Goal: Task Accomplishment & Management: Manage account settings

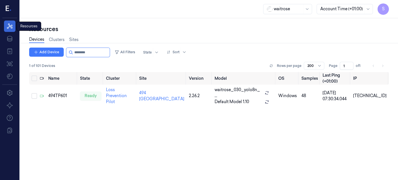
click at [8, 24] on icon at bounding box center [9, 26] width 7 height 7
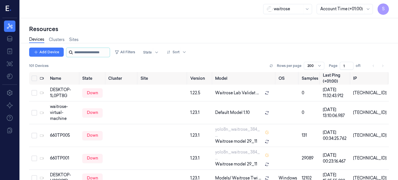
click at [91, 53] on input "string" at bounding box center [91, 52] width 34 height 9
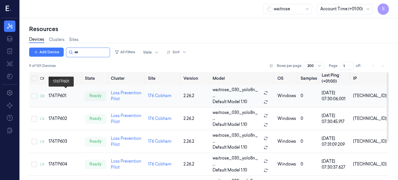
type input "***"
click at [59, 93] on div "176TP601" at bounding box center [65, 96] width 32 height 6
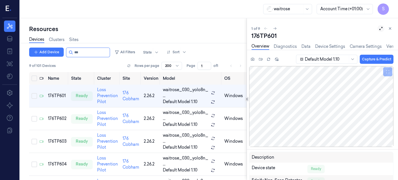
click at [381, 28] on icon at bounding box center [380, 28] width 3 height 3
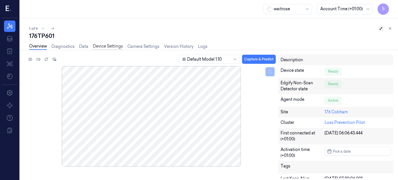
click at [105, 46] on link "Device Settings" at bounding box center [108, 46] width 30 height 7
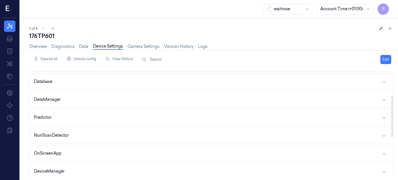
scroll to position [68, 0]
drag, startPoint x: 392, startPoint y: 97, endPoint x: 392, endPoint y: 123, distance: 26.0
click at [392, 123] on div at bounding box center [392, 117] width 2 height 42
click at [384, 97] on icon "button" at bounding box center [383, 99] width 5 height 5
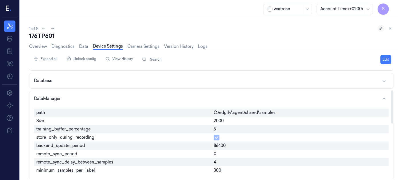
click at [232, 120] on div "2000" at bounding box center [299, 121] width 177 height 8
click at [382, 56] on button "Edit" at bounding box center [385, 59] width 11 height 9
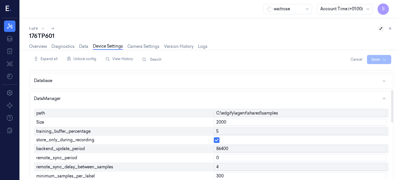
click at [234, 121] on input "2000" at bounding box center [300, 122] width 173 height 7
type input "2"
type input "500"
click at [236, 132] on input "5" at bounding box center [300, 131] width 173 height 7
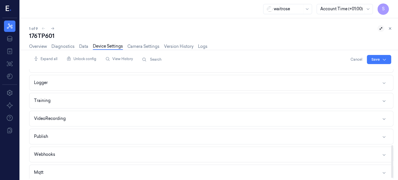
scroll to position [255, 0]
drag, startPoint x: 392, startPoint y: 98, endPoint x: 382, endPoint y: 167, distance: 69.2
click at [391, 167] on div at bounding box center [392, 162] width 2 height 33
click at [383, 115] on icon "button" at bounding box center [383, 117] width 5 height 5
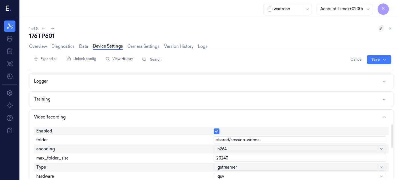
click at [245, 157] on input "20240" at bounding box center [300, 158] width 173 height 7
type input "2"
type input "6000"
click at [246, 164] on body "S Resources Data Jobs Models Settings About Support Documentation waitrose Acco…" at bounding box center [198, 90] width 396 height 180
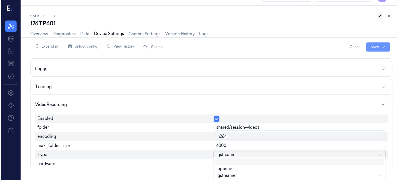
scroll to position [0, 0]
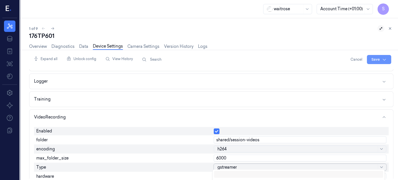
click at [372, 46] on html "S Resources Data Jobs Models Settings About Support Documentation waitrose Acco…" at bounding box center [199, 90] width 398 height 180
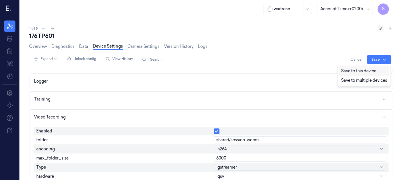
click at [355, 71] on div "Save to this device" at bounding box center [363, 71] width 51 height 9
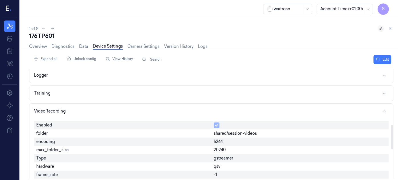
scroll to position [249, 0]
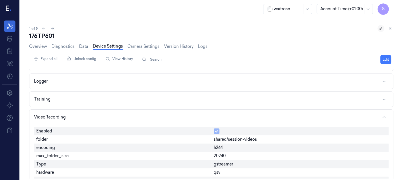
click at [12, 24] on icon at bounding box center [9, 26] width 7 height 7
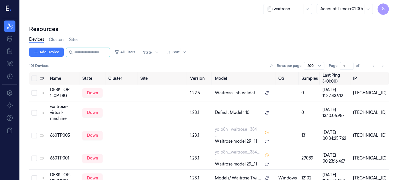
click at [117, 61] on div "Add Device All Filters State Sort 101 Devices Rows per page 200 Page 1 of 1" at bounding box center [208, 60] width 359 height 25
click at [97, 51] on input "string" at bounding box center [91, 52] width 34 height 9
drag, startPoint x: 92, startPoint y: 51, endPoint x: 97, endPoint y: 51, distance: 4.6
click at [97, 51] on input "string" at bounding box center [91, 52] width 34 height 9
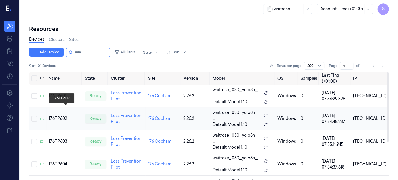
type input "*****"
click at [62, 116] on div "176TP602" at bounding box center [65, 119] width 32 height 6
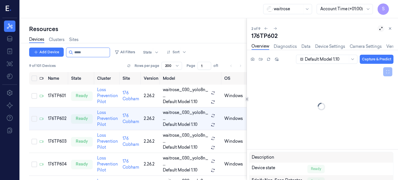
click at [380, 29] on icon at bounding box center [380, 28] width 3 height 3
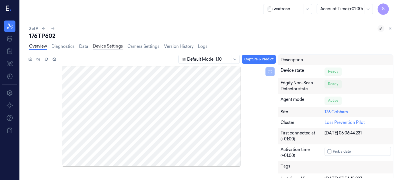
click at [118, 45] on link "Device Settings" at bounding box center [108, 46] width 30 height 7
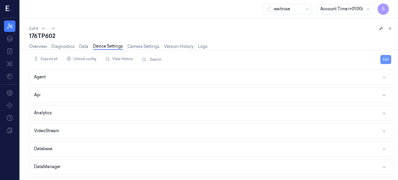
click at [387, 56] on button "Edit" at bounding box center [385, 59] width 11 height 9
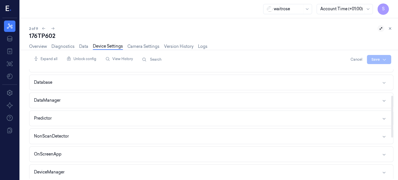
scroll to position [69, 0]
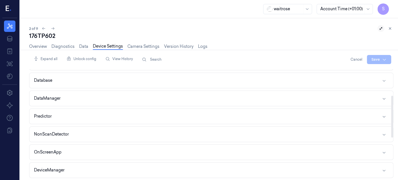
drag, startPoint x: 393, startPoint y: 79, endPoint x: 392, endPoint y: 105, distance: 26.3
click at [392, 105] on div at bounding box center [392, 117] width 2 height 42
click at [383, 96] on icon "button" at bounding box center [383, 98] width 5 height 5
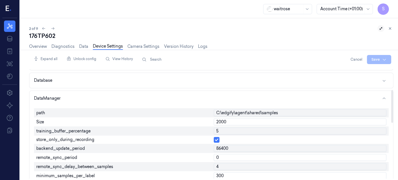
click at [238, 120] on input "2000" at bounding box center [300, 122] width 173 height 7
type input "2"
type input "500"
click at [243, 131] on input "5" at bounding box center [300, 131] width 173 height 7
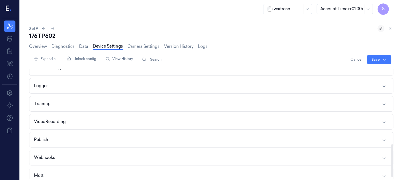
scroll to position [255, 0]
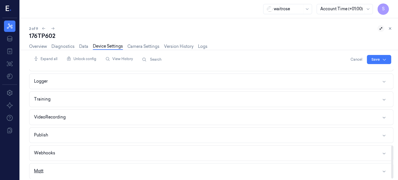
drag, startPoint x: 392, startPoint y: 105, endPoint x: 389, endPoint y: 165, distance: 60.0
click at [391, 165] on div at bounding box center [392, 162] width 2 height 33
click at [383, 115] on icon "button" at bounding box center [383, 117] width 5 height 5
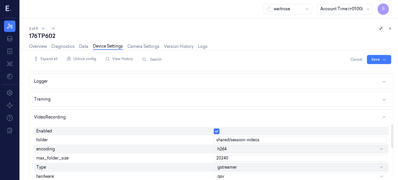
click at [240, 156] on input "20240" at bounding box center [300, 158] width 173 height 7
type input "2"
type input "6000"
click at [246, 164] on body "S Resources Data Jobs Models Settings About Support Documentation waitrose Acco…" at bounding box center [199, 90] width 398 height 180
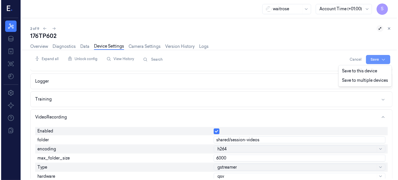
scroll to position [0, 0]
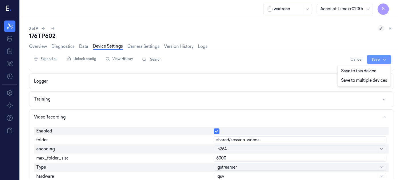
click at [374, 44] on html "S Resources Data Jobs Models Settings About Support Documentation waitrose Acco…" at bounding box center [199, 90] width 398 height 180
click at [355, 70] on div "Save to this device" at bounding box center [363, 71] width 51 height 9
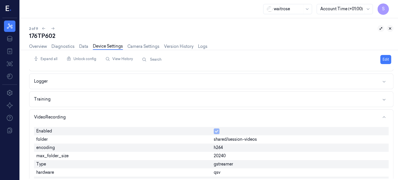
click at [390, 27] on icon at bounding box center [390, 29] width 4 height 4
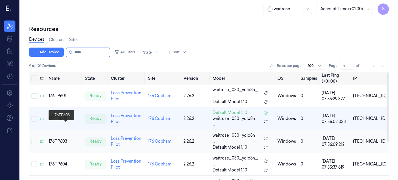
click at [57, 139] on div "176TP603" at bounding box center [65, 142] width 32 height 6
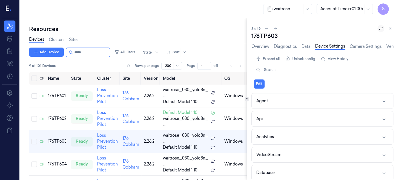
click at [381, 28] on icon at bounding box center [380, 28] width 3 height 3
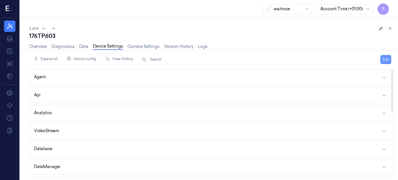
click at [386, 59] on button "Edit" at bounding box center [385, 59] width 11 height 9
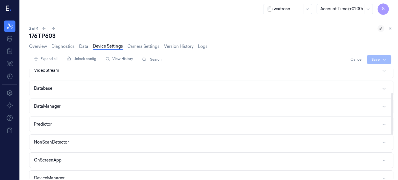
scroll to position [65, 0]
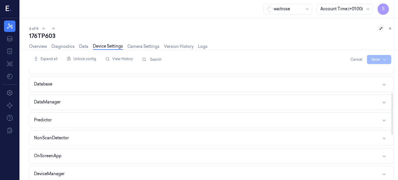
drag, startPoint x: 391, startPoint y: 104, endPoint x: 392, endPoint y: 128, distance: 24.6
click at [392, 128] on div at bounding box center [392, 114] width 2 height 42
click at [383, 96] on button "DataManager" at bounding box center [210, 102] width 363 height 15
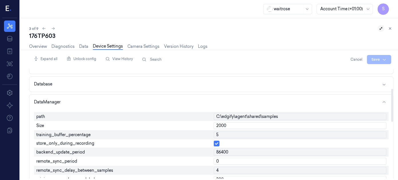
click at [241, 126] on input "2000" at bounding box center [300, 125] width 173 height 7
type input "2"
type input "500"
click at [239, 136] on input "5" at bounding box center [300, 135] width 173 height 7
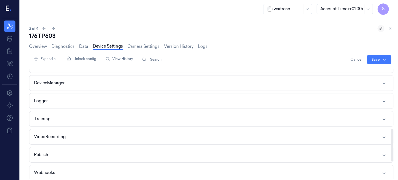
scroll to position [255, 0]
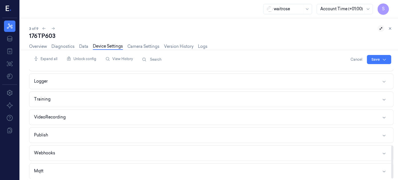
drag, startPoint x: 391, startPoint y: 114, endPoint x: 377, endPoint y: 185, distance: 71.5
click at [391, 179] on div at bounding box center [392, 162] width 2 height 33
click at [383, 115] on icon "button" at bounding box center [383, 117] width 5 height 5
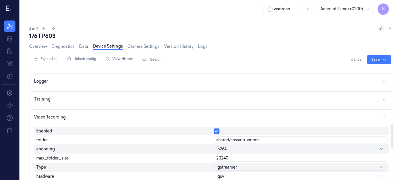
click at [266, 156] on input "20240" at bounding box center [300, 158] width 173 height 7
type input "2"
type input "6000"
click at [374, 58] on html "S Resources Data Jobs Models Settings About Support Documentation waitrose Acco…" at bounding box center [199, 90] width 398 height 180
click at [360, 69] on div "Save to this device" at bounding box center [363, 71] width 51 height 9
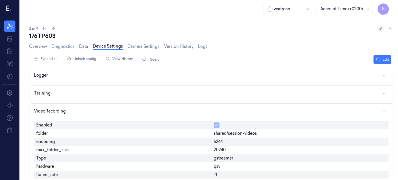
scroll to position [249, 0]
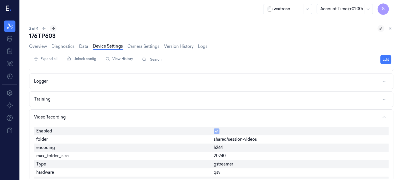
click at [54, 27] on icon at bounding box center [53, 29] width 4 height 4
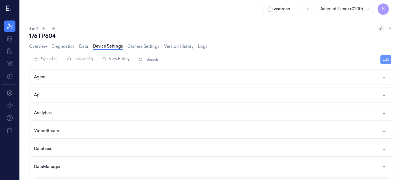
click at [384, 57] on button "Edit" at bounding box center [385, 59] width 11 height 9
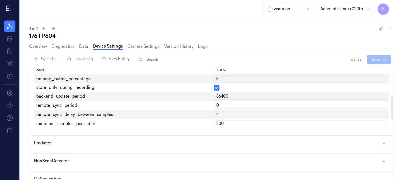
drag, startPoint x: 391, startPoint y: 82, endPoint x: 391, endPoint y: 108, distance: 26.3
click at [391, 108] on div at bounding box center [392, 108] width 2 height 24
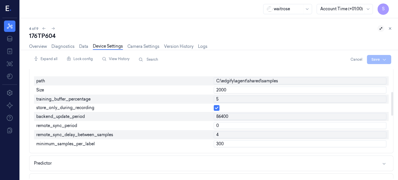
scroll to position [96, 0]
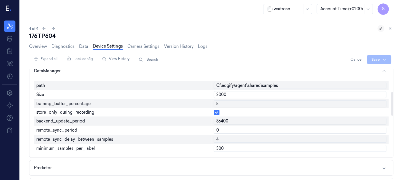
drag, startPoint x: 392, startPoint y: 106, endPoint x: 391, endPoint y: 100, distance: 5.8
click at [391, 100] on div at bounding box center [392, 104] width 2 height 24
click at [239, 94] on input "2000" at bounding box center [300, 94] width 173 height 7
type input "2"
type input "500"
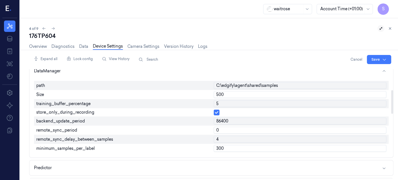
click at [239, 100] on input "5" at bounding box center [300, 103] width 173 height 7
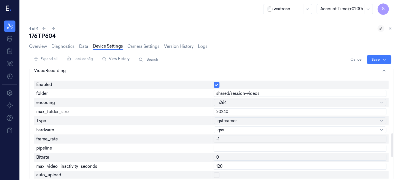
scroll to position [322, 0]
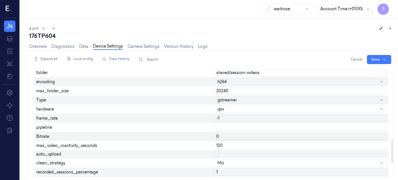
drag, startPoint x: 391, startPoint y: 103, endPoint x: 384, endPoint y: 152, distance: 49.6
click at [391, 152] on div at bounding box center [392, 151] width 2 height 24
click at [266, 90] on input "20240" at bounding box center [300, 91] width 173 height 7
type input "2"
type input "6000"
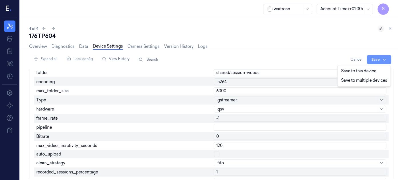
click at [372, 58] on html "S Resources Data Jobs Models Settings About Support Documentation waitrose Acco…" at bounding box center [199, 90] width 398 height 180
click at [363, 71] on div "Save to this device" at bounding box center [363, 71] width 51 height 9
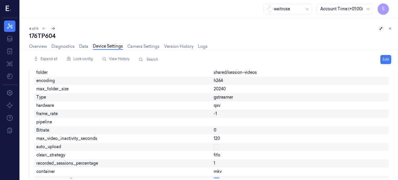
click at [53, 28] on icon at bounding box center [53, 28] width 3 height 3
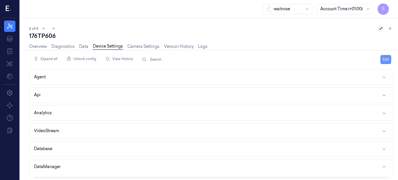
click at [386, 60] on button "Edit" at bounding box center [385, 59] width 11 height 9
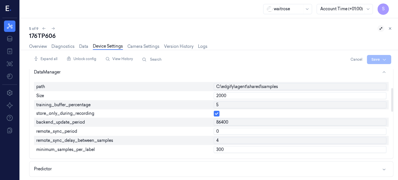
drag, startPoint x: 391, startPoint y: 78, endPoint x: 391, endPoint y: 99, distance: 20.8
click at [391, 99] on div at bounding box center [392, 100] width 2 height 24
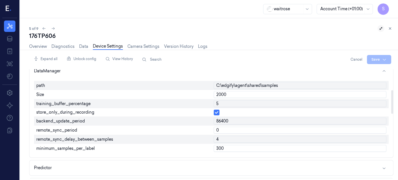
click at [249, 93] on input "2000" at bounding box center [300, 94] width 173 height 7
type input "2"
type input "500"
click at [247, 103] on input "5" at bounding box center [300, 103] width 173 height 7
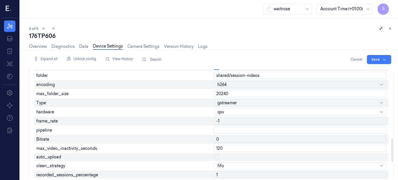
drag, startPoint x: 391, startPoint y: 99, endPoint x: 377, endPoint y: 148, distance: 50.8
click at [391, 148] on div at bounding box center [392, 150] width 2 height 24
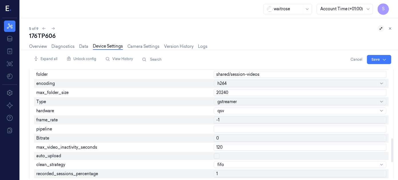
click at [255, 90] on input "20240" at bounding box center [300, 92] width 173 height 7
type input "2"
type input "6000"
click at [251, 99] on div at bounding box center [296, 102] width 159 height 6
click at [372, 57] on html "S Resources Data Jobs Models Settings About Support Documentation waitrose Acco…" at bounding box center [199, 90] width 398 height 180
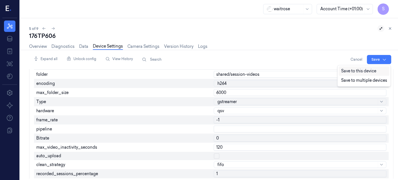
click at [362, 70] on div "Save to this device" at bounding box center [363, 71] width 51 height 9
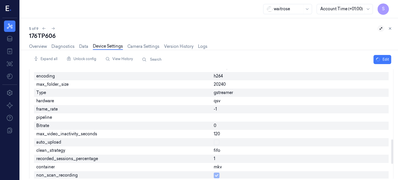
scroll to position [314, 0]
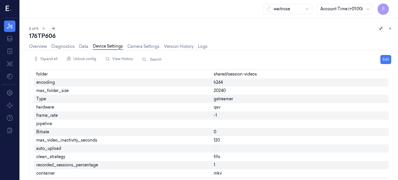
click at [53, 27] on icon at bounding box center [53, 29] width 4 height 4
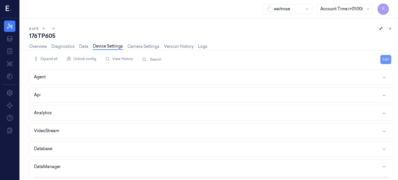
click at [385, 57] on button "Edit" at bounding box center [385, 59] width 11 height 9
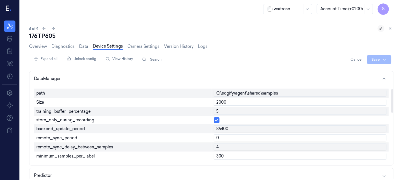
scroll to position [92, 0]
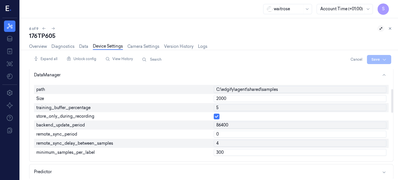
drag, startPoint x: 393, startPoint y: 79, endPoint x: 391, endPoint y: 99, distance: 20.3
click at [391, 99] on div at bounding box center [392, 101] width 2 height 24
click at [231, 96] on input "2000" at bounding box center [300, 98] width 173 height 7
type input "2"
type input "500"
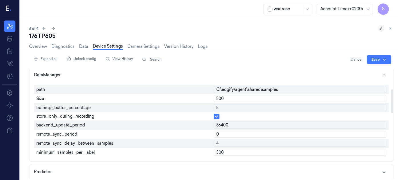
click at [283, 106] on input "5" at bounding box center [300, 107] width 173 height 7
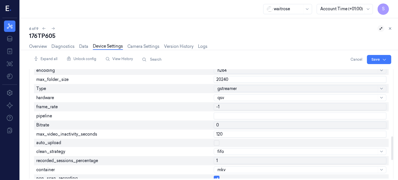
drag, startPoint x: 391, startPoint y: 102, endPoint x: 376, endPoint y: 156, distance: 55.2
click at [391, 156] on div at bounding box center [392, 149] width 2 height 24
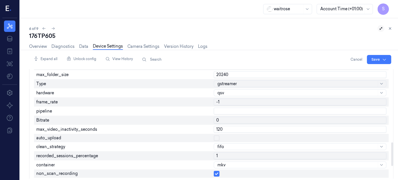
click at [239, 73] on input "20240" at bounding box center [300, 74] width 173 height 7
type input "2"
type input "6000"
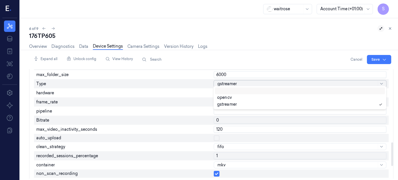
click at [250, 81] on div at bounding box center [296, 84] width 159 height 6
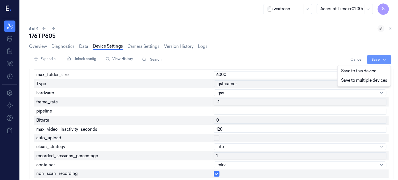
click at [371, 57] on html "S Resources Data Jobs Models Settings About Support Documentation waitrose Acco…" at bounding box center [199, 90] width 398 height 180
click at [365, 70] on div "Save to this device" at bounding box center [363, 71] width 51 height 9
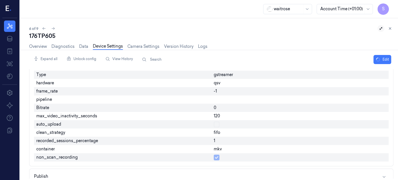
scroll to position [330, 0]
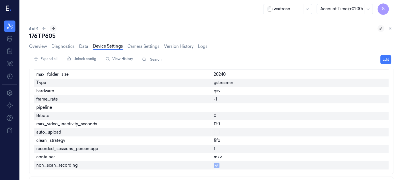
click at [53, 27] on icon at bounding box center [53, 29] width 4 height 4
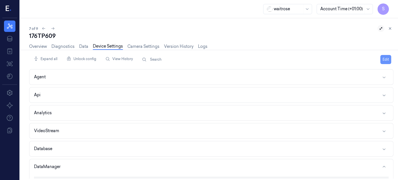
click at [387, 57] on button "Edit" at bounding box center [385, 59] width 11 height 9
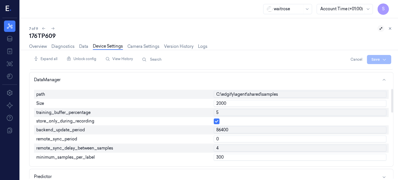
scroll to position [90, 0]
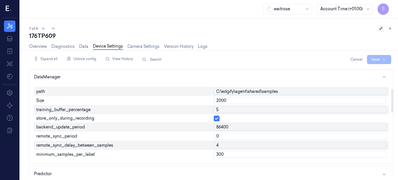
drag, startPoint x: 393, startPoint y: 82, endPoint x: 392, endPoint y: 101, distance: 19.7
click at [392, 101] on div at bounding box center [392, 101] width 2 height 24
click at [231, 100] on input "2000" at bounding box center [300, 100] width 173 height 7
type input "2"
type input "500"
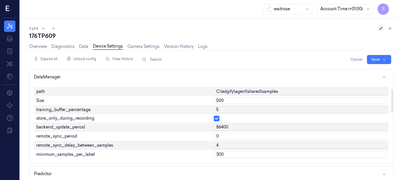
click at [232, 108] on input "5" at bounding box center [300, 109] width 173 height 7
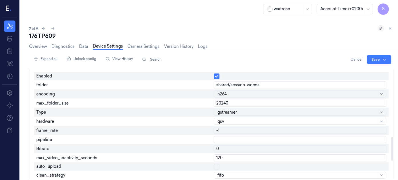
scroll to position [313, 0]
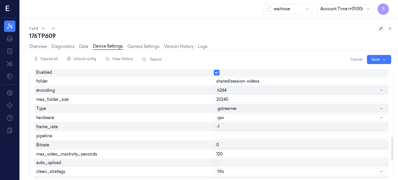
drag, startPoint x: 391, startPoint y: 92, endPoint x: 385, endPoint y: 141, distance: 49.0
click at [391, 141] on div at bounding box center [392, 149] width 2 height 24
click at [254, 97] on input "20240" at bounding box center [300, 99] width 173 height 7
type input "2"
type input "6000"
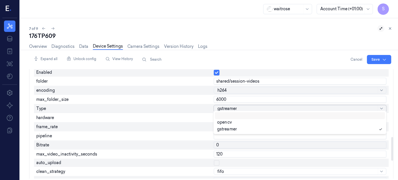
click at [276, 108] on div at bounding box center [296, 109] width 159 height 6
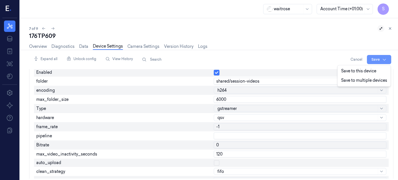
click at [375, 57] on html "S Resources Data Jobs Models Settings About Support Documentation waitrose Acco…" at bounding box center [199, 90] width 398 height 180
click at [351, 71] on div "Save to this device" at bounding box center [363, 71] width 51 height 9
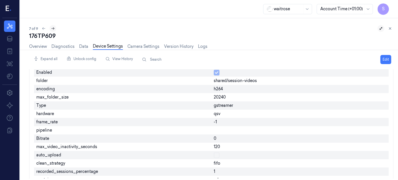
click at [52, 29] on icon at bounding box center [53, 29] width 4 height 4
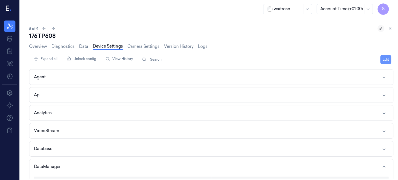
click at [388, 57] on button "Edit" at bounding box center [385, 59] width 11 height 9
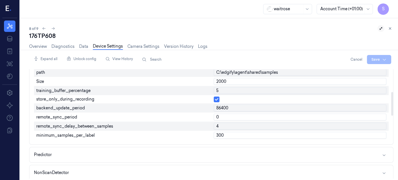
drag, startPoint x: 392, startPoint y: 73, endPoint x: 390, endPoint y: 96, distance: 22.6
click at [391, 96] on div at bounding box center [392, 104] width 2 height 24
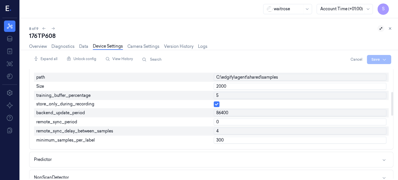
click at [228, 85] on input "2000" at bounding box center [300, 86] width 173 height 7
type input "2"
type input "500"
click at [229, 94] on input "5" at bounding box center [300, 95] width 173 height 7
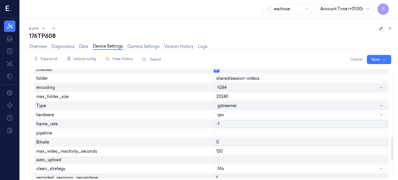
scroll to position [322, 0]
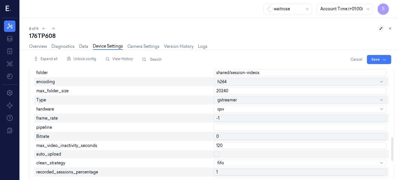
drag, startPoint x: 391, startPoint y: 106, endPoint x: 388, endPoint y: 153, distance: 47.0
click at [391, 153] on div at bounding box center [392, 150] width 2 height 24
click at [245, 88] on input "20240" at bounding box center [300, 91] width 173 height 7
type input "2"
type input "6000"
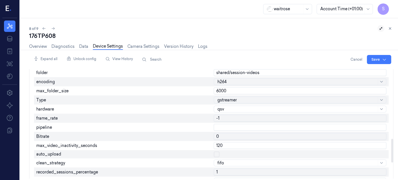
click at [250, 97] on div at bounding box center [296, 100] width 159 height 6
click at [373, 58] on html "S Resources Data Jobs Models Settings About Support Documentation waitrose Acco…" at bounding box center [199, 90] width 398 height 180
click at [361, 69] on div "Save to this device" at bounding box center [363, 71] width 51 height 9
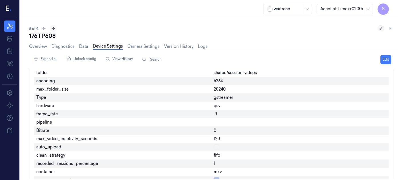
click at [53, 29] on icon at bounding box center [53, 29] width 4 height 4
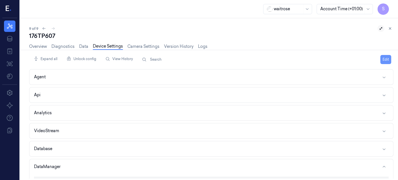
click at [385, 58] on button "Edit" at bounding box center [385, 59] width 11 height 9
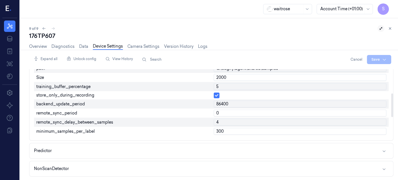
drag, startPoint x: 392, startPoint y: 86, endPoint x: 390, endPoint y: 110, distance: 24.1
click at [391, 110] on div at bounding box center [392, 106] width 2 height 24
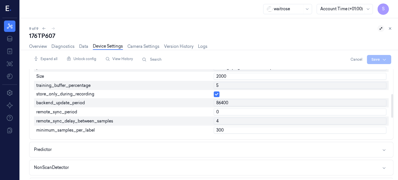
click at [254, 76] on input "2000" at bounding box center [300, 76] width 173 height 7
type input "2"
type input "500"
click at [252, 84] on input "5" at bounding box center [300, 85] width 173 height 7
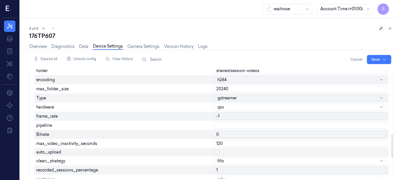
scroll to position [333, 0]
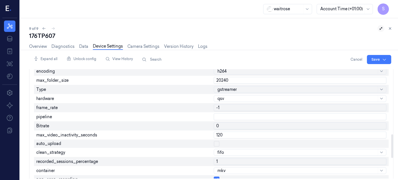
drag, startPoint x: 392, startPoint y: 106, endPoint x: 381, endPoint y: 153, distance: 48.5
click at [391, 153] on div at bounding box center [392, 147] width 2 height 24
click at [264, 77] on input "20240" at bounding box center [300, 80] width 173 height 7
type input "2"
type input "6000"
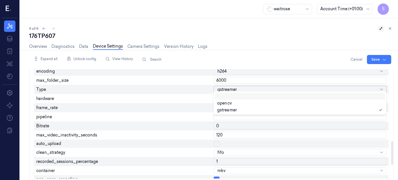
click at [259, 87] on div at bounding box center [296, 90] width 159 height 6
click at [372, 57] on html "S Resources Data Jobs Models Settings About Support Documentation waitrose Acco…" at bounding box center [199, 90] width 398 height 180
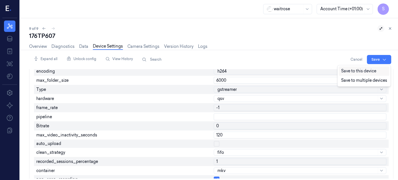
click at [365, 71] on div "Save to this device" at bounding box center [363, 71] width 51 height 9
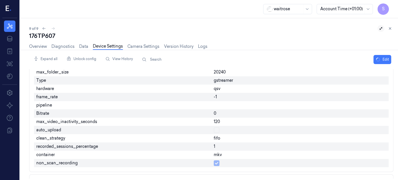
scroll to position [325, 0]
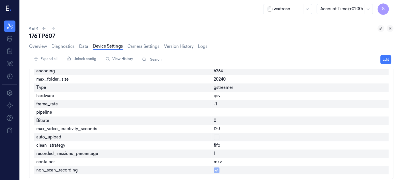
click at [390, 27] on icon at bounding box center [390, 29] width 4 height 4
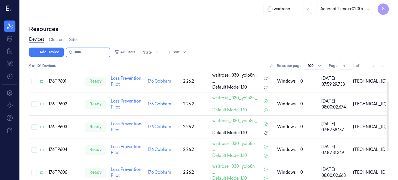
scroll to position [15, 0]
drag, startPoint x: 387, startPoint y: 131, endPoint x: 374, endPoint y: 103, distance: 31.4
click at [386, 103] on div at bounding box center [387, 117] width 2 height 70
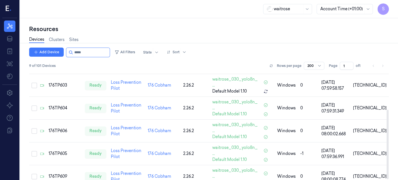
scroll to position [59, 0]
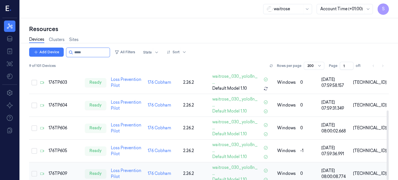
drag, startPoint x: 386, startPoint y: 100, endPoint x: 379, endPoint y: 138, distance: 38.8
click at [386, 138] on div at bounding box center [387, 146] width 2 height 70
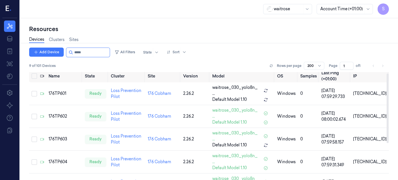
scroll to position [1, 0]
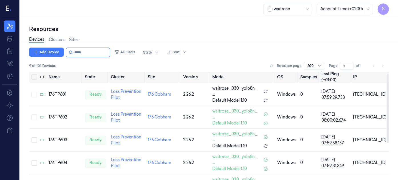
drag, startPoint x: 387, startPoint y: 141, endPoint x: 390, endPoint y: 104, distance: 37.2
click at [388, 104] on div at bounding box center [387, 109] width 2 height 70
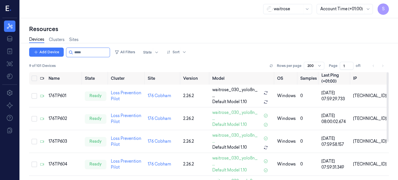
drag, startPoint x: 387, startPoint y: 155, endPoint x: 389, endPoint y: 86, distance: 69.1
click at [388, 86] on div at bounding box center [387, 108] width 2 height 70
click at [59, 93] on div "176TP601" at bounding box center [65, 96] width 32 height 6
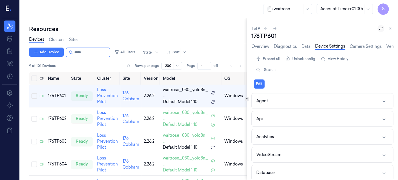
click at [381, 28] on icon at bounding box center [381, 29] width 4 height 4
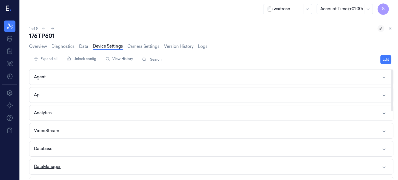
click at [386, 164] on button "DataManager" at bounding box center [210, 167] width 363 height 15
drag, startPoint x: 392, startPoint y: 93, endPoint x: 393, endPoint y: 43, distance: 50.5
click at [393, 70] on div at bounding box center [392, 86] width 2 height 33
click at [391, 29] on icon at bounding box center [390, 29] width 4 height 4
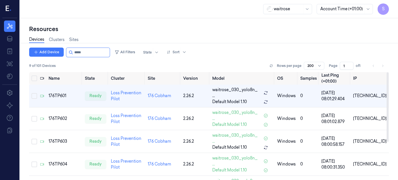
drag, startPoint x: 387, startPoint y: 92, endPoint x: 379, endPoint y: 63, distance: 30.5
click at [386, 73] on div at bounding box center [387, 108] width 2 height 70
click at [55, 116] on div "176TP602" at bounding box center [65, 119] width 32 height 6
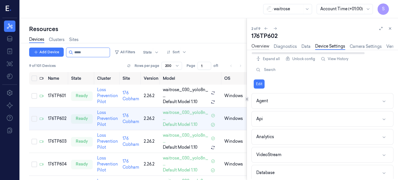
click at [257, 45] on link "Overview" at bounding box center [260, 46] width 18 height 7
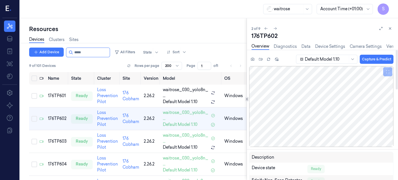
drag, startPoint x: 396, startPoint y: 71, endPoint x: 392, endPoint y: 45, distance: 25.8
click at [395, 50] on div at bounding box center [396, 69] width 2 height 39
click at [389, 28] on icon at bounding box center [390, 29] width 2 height 2
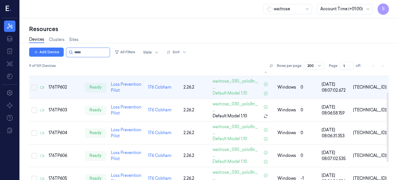
scroll to position [30, 0]
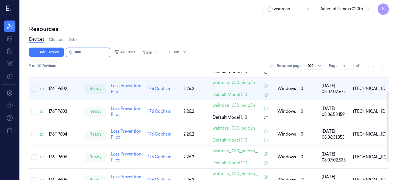
drag, startPoint x: 387, startPoint y: 96, endPoint x: 387, endPoint y: 115, distance: 19.4
click at [387, 115] on div at bounding box center [387, 127] width 2 height 70
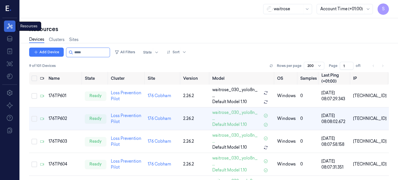
click at [8, 26] on icon at bounding box center [9, 26] width 7 height 7
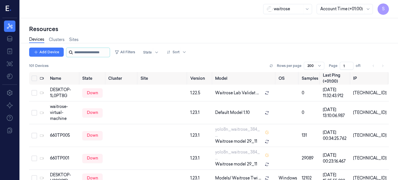
click at [79, 54] on input "string" at bounding box center [91, 52] width 34 height 9
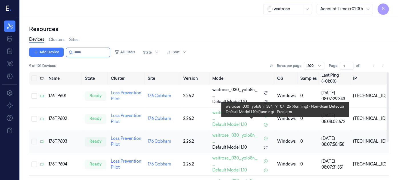
type input "*****"
click at [268, 146] on icon at bounding box center [265, 148] width 5 height 5
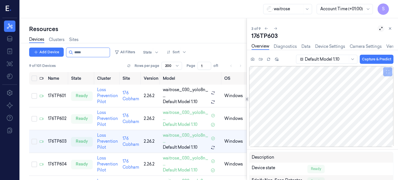
click at [379, 28] on icon at bounding box center [381, 29] width 4 height 4
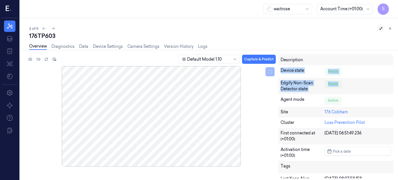
drag, startPoint x: 394, startPoint y: 61, endPoint x: 397, endPoint y: 90, distance: 29.0
click at [397, 90] on div "Default Model 1.10 Capture & Predict Description Device state Ready Edgify Non-…" at bounding box center [208, 118] width 380 height 126
drag, startPoint x: 391, startPoint y: 82, endPoint x: 392, endPoint y: 60, distance: 22.0
click at [392, 60] on div at bounding box center [392, 76] width 2 height 43
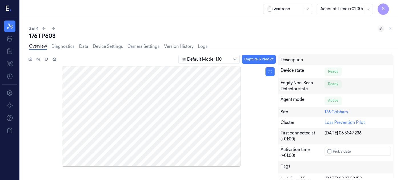
click at [125, 152] on div at bounding box center [151, 116] width 249 height 101
click at [391, 28] on icon at bounding box center [390, 29] width 4 height 4
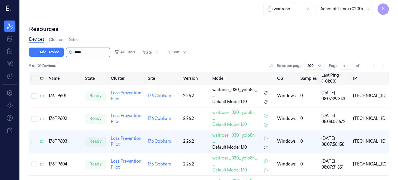
click at [93, 51] on input "string" at bounding box center [91, 52] width 34 height 9
type input "*"
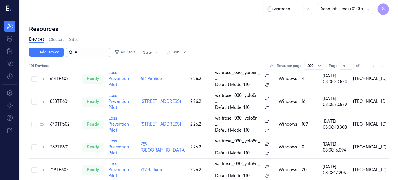
scroll to position [419, 0]
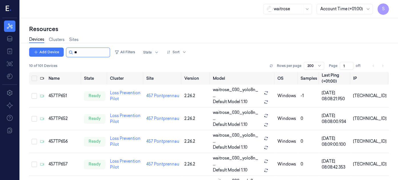
type input "*"
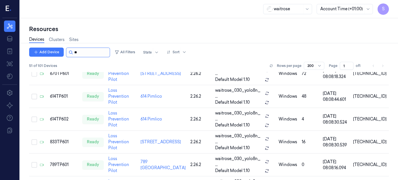
scroll to position [268, 0]
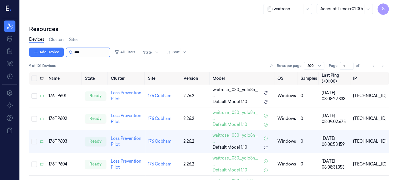
type input "*****"
